Goal: Information Seeking & Learning: Learn about a topic

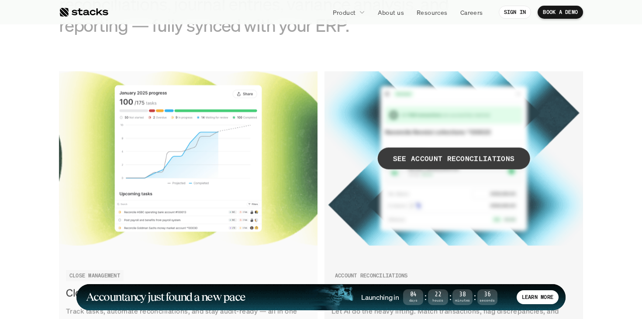
scroll to position [867, 0]
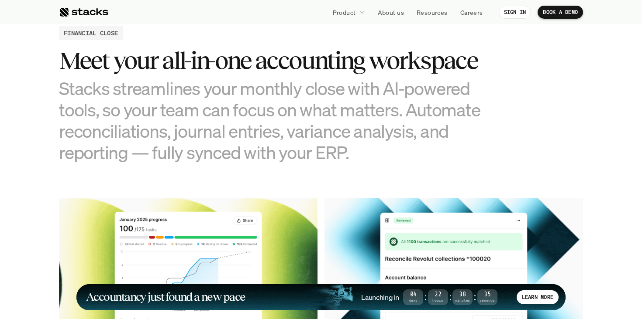
click at [244, 63] on h3 "Meet your all-in-one accounting workspace" at bounding box center [277, 60] width 436 height 27
click at [220, 89] on h3 "Stacks streamlines your monthly close with AI-powered tools, so your team can f…" at bounding box center [277, 121] width 436 height 86
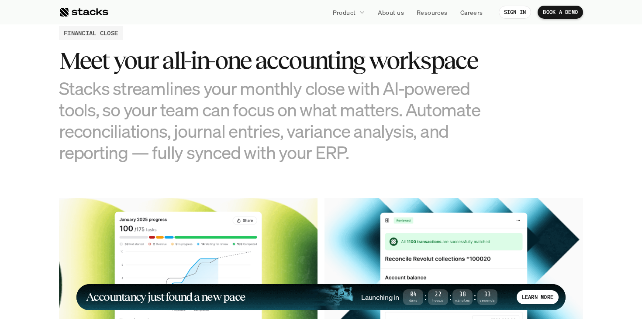
click at [220, 89] on h3 "Stacks streamlines your monthly close with AI-powered tools, so your team can f…" at bounding box center [277, 121] width 436 height 86
click at [200, 102] on h3 "Stacks streamlines your monthly close with AI-powered tools, so your team can f…" at bounding box center [277, 121] width 436 height 86
click at [194, 130] on h3 "Stacks streamlines your monthly close with AI-powered tools, so your team can f…" at bounding box center [277, 121] width 436 height 86
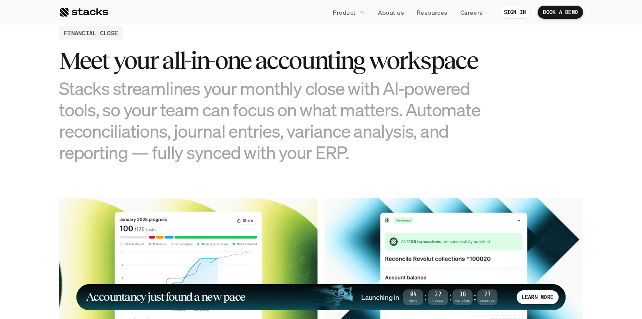
click at [194, 130] on h3 "Stacks streamlines your monthly close with AI-powered tools, so your team can f…" at bounding box center [277, 121] width 436 height 86
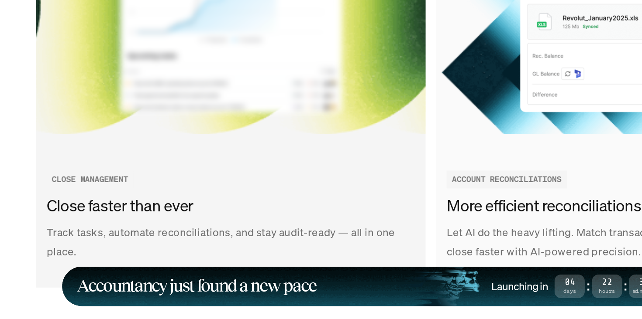
scroll to position [1069, 0]
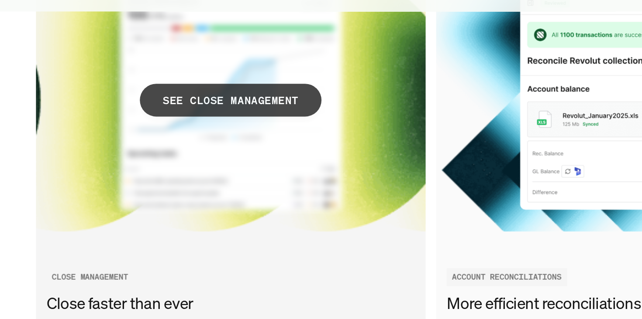
click at [203, 87] on p "SEE CLOSE MANAGEMENT" at bounding box center [188, 83] width 90 height 13
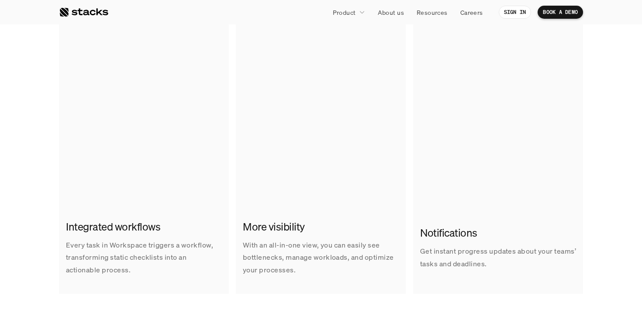
scroll to position [276, 0]
